Goal: Book appointment/travel/reservation

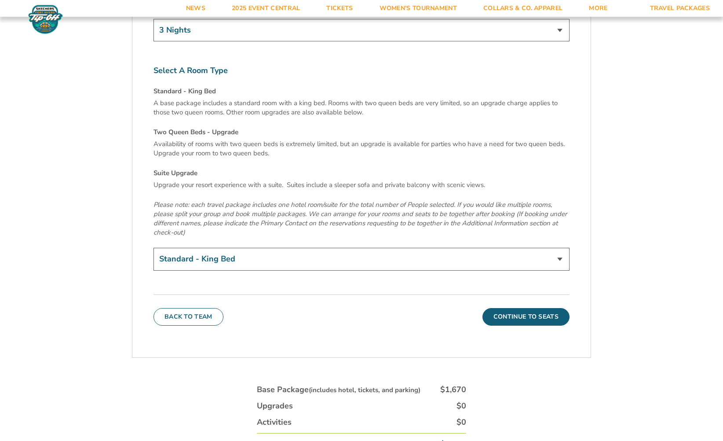
scroll to position [3043, 0]
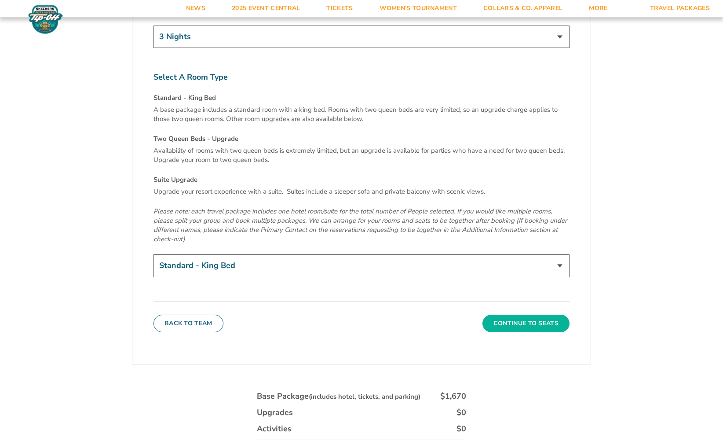
click at [513, 315] on button "Continue To Seats" at bounding box center [526, 324] width 87 height 18
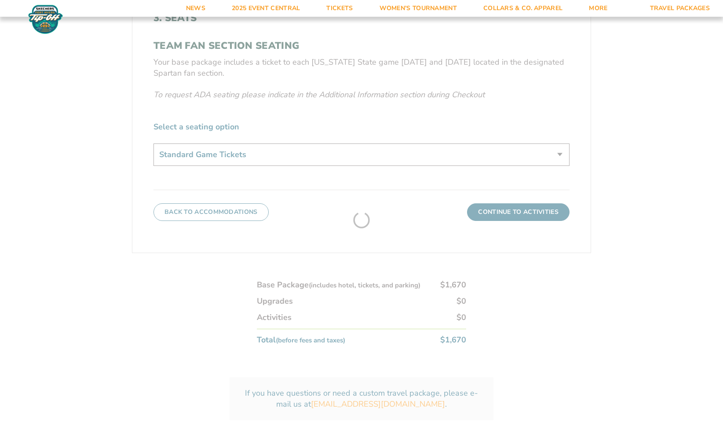
scroll to position [209, 0]
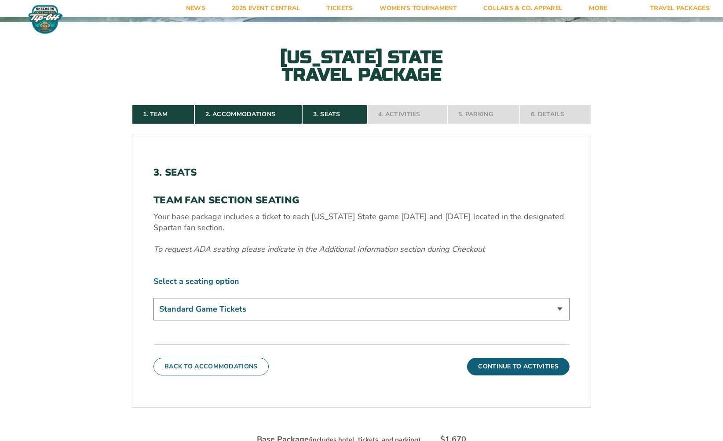
click at [436, 310] on select "Standard Game Tickets" at bounding box center [362, 309] width 416 height 22
click at [487, 368] on button "Continue To Activities" at bounding box center [518, 367] width 103 height 18
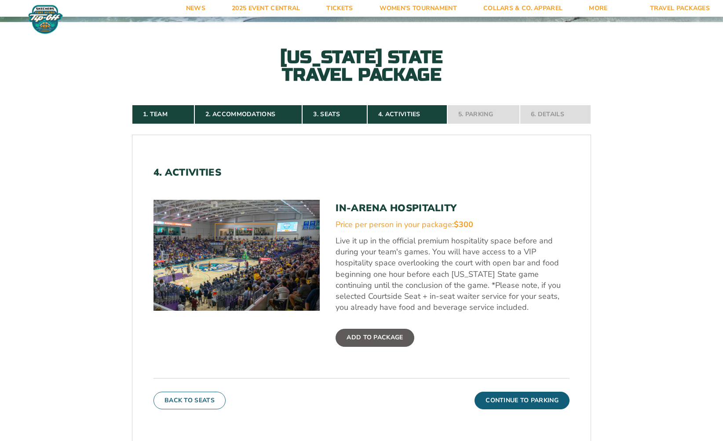
click at [380, 334] on label "Add To Package" at bounding box center [375, 338] width 78 height 18
click at [0, 0] on input "Add To Package" at bounding box center [0, 0] width 0 height 0
click at [508, 407] on button "Continue To Parking" at bounding box center [522, 401] width 95 height 18
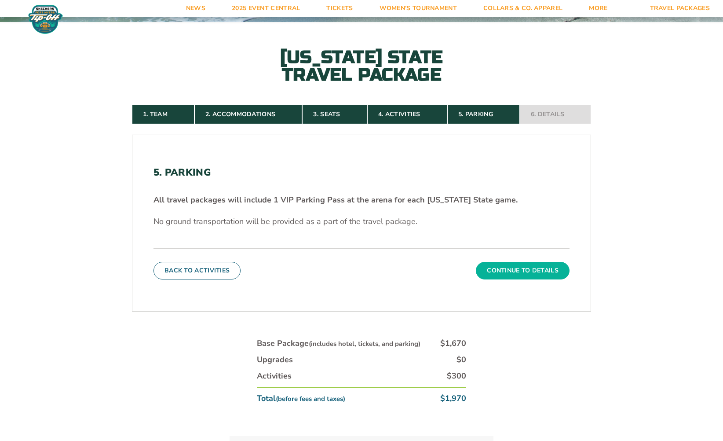
click at [496, 272] on button "Continue To Details" at bounding box center [523, 271] width 94 height 18
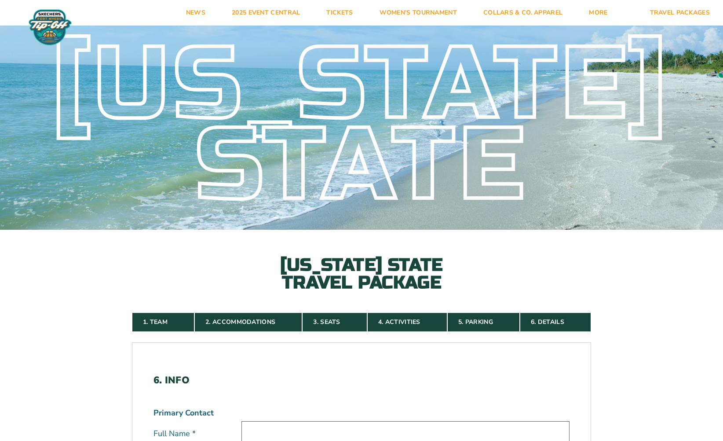
scroll to position [0, 0]
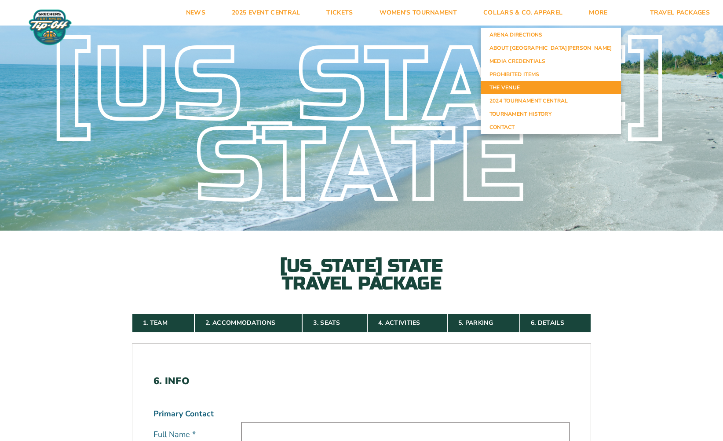
click at [554, 88] on link "The Venue" at bounding box center [551, 87] width 140 height 13
